Goal: Book appointment/travel/reservation

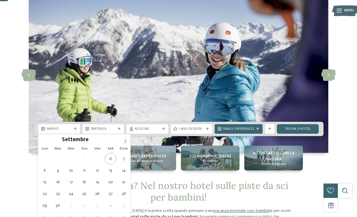
click at [128, 141] on span at bounding box center [125, 139] width 10 height 10
click at [125, 144] on span at bounding box center [125, 139] width 10 height 10
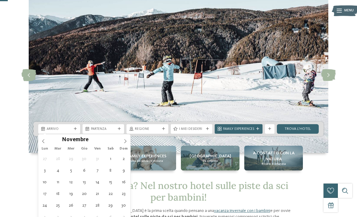
click at [126, 143] on icon at bounding box center [125, 141] width 4 height 4
click at [125, 142] on icon at bounding box center [125, 141] width 4 height 4
type input "****"
type div "03.01.2026"
type input "****"
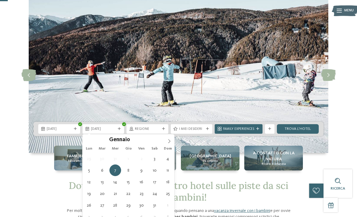
type div "10.01.2026"
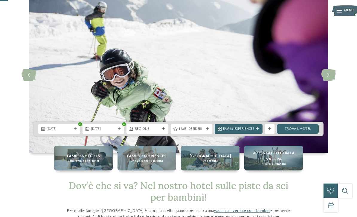
click at [160, 132] on div "Regione" at bounding box center [147, 129] width 42 height 10
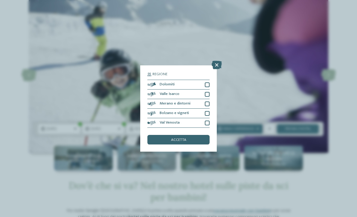
click at [206, 82] on div at bounding box center [207, 84] width 5 height 5
click at [182, 135] on div "accetta" at bounding box center [178, 140] width 62 height 10
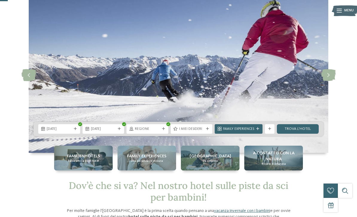
click at [158, 130] on span "Regione" at bounding box center [147, 129] width 25 height 5
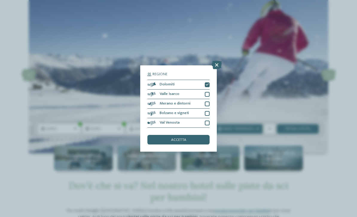
click at [184, 138] on span "accetta" at bounding box center [178, 140] width 15 height 4
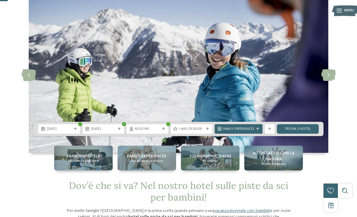
click at [203, 130] on span "I miei desideri" at bounding box center [191, 129] width 25 height 5
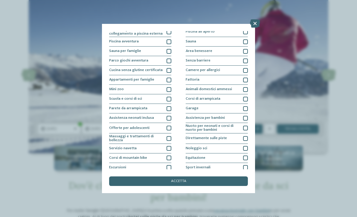
scroll to position [12, 0]
click at [149, 177] on div "accetta" at bounding box center [178, 182] width 139 height 10
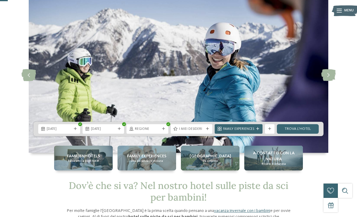
click at [298, 128] on link "trova l’hotel" at bounding box center [298, 129] width 42 height 10
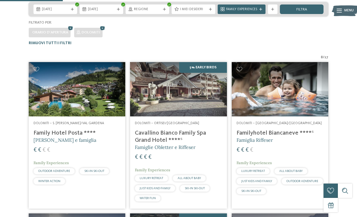
scroll to position [119, 0]
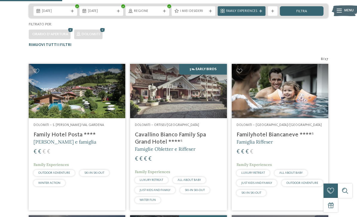
click at [95, 96] on img at bounding box center [77, 91] width 97 height 54
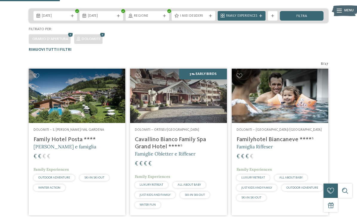
scroll to position [115, 0]
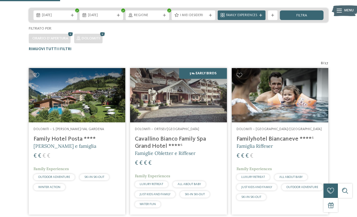
click at [264, 125] on div "Dolomiti – Selva/Val Gardena Familyhotel Biancaneve ****ˢ Famiglia Riffeser € €…" at bounding box center [280, 165] width 97 height 85
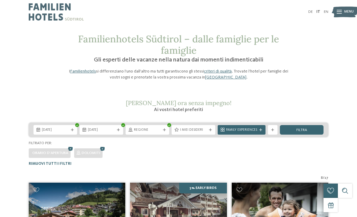
click at [108, 212] on img at bounding box center [77, 210] width 97 height 54
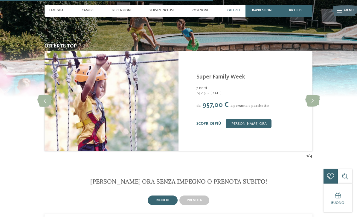
scroll to position [936, 0]
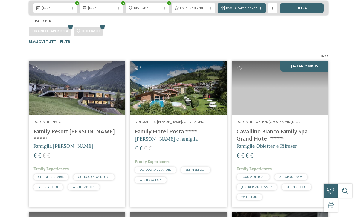
scroll to position [147, 0]
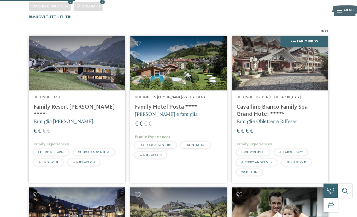
click at [102, 128] on div "€ € € €" at bounding box center [76, 132] width 87 height 8
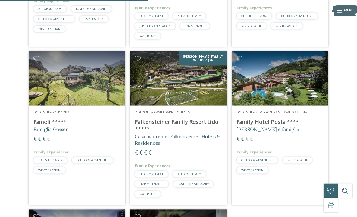
scroll to position [283, 0]
click at [199, 98] on img at bounding box center [178, 78] width 97 height 54
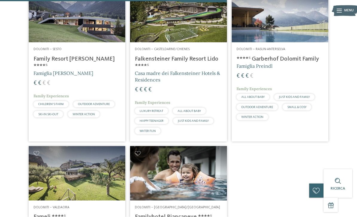
scroll to position [347, 0]
click at [273, 76] on div "€ € € €" at bounding box center [279, 76] width 87 height 8
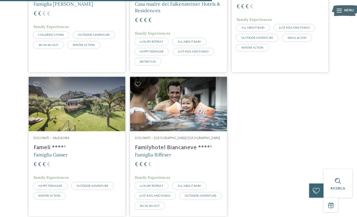
scroll to position [416, 0]
